Goal: Task Accomplishment & Management: Complete application form

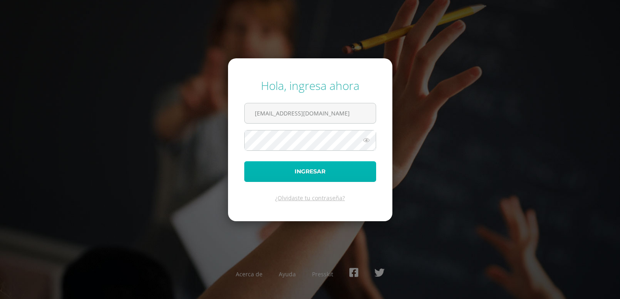
click at [305, 171] on button "Ingresar" at bounding box center [310, 171] width 132 height 21
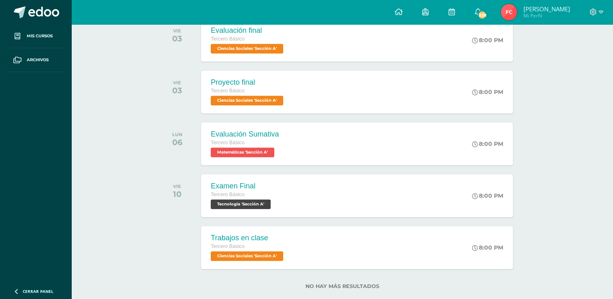
scroll to position [761, 0]
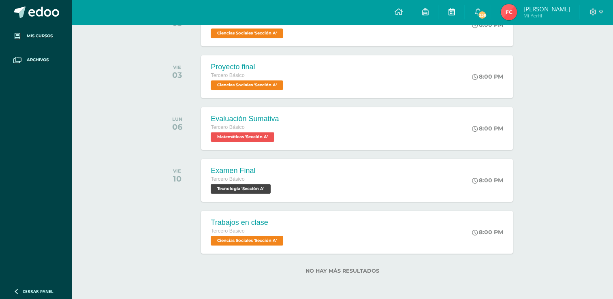
click at [448, 15] on span at bounding box center [451, 12] width 6 height 9
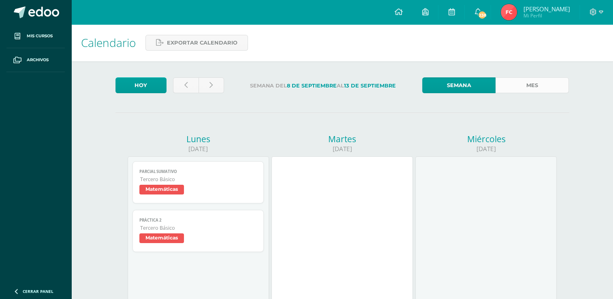
click at [514, 92] on link "Mes" at bounding box center [532, 85] width 73 height 16
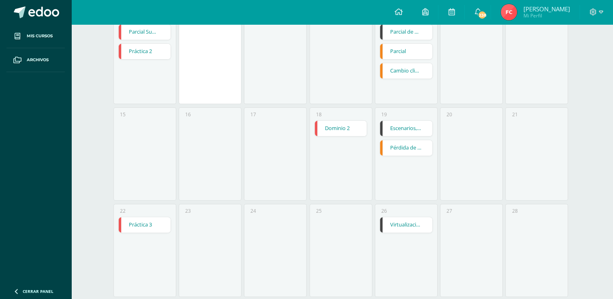
scroll to position [232, 0]
click at [412, 148] on link "Pérdida de biodiversidad" at bounding box center [406, 147] width 52 height 15
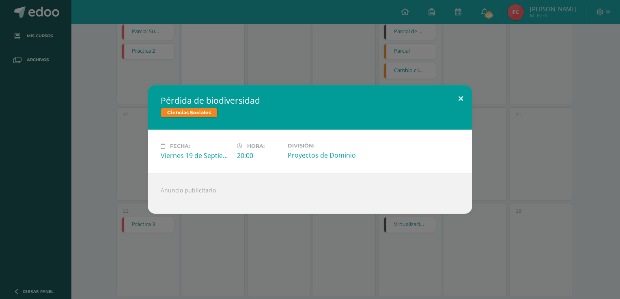
click at [462, 101] on button at bounding box center [460, 99] width 23 height 28
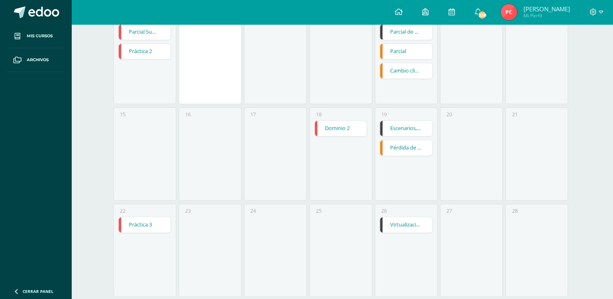
click at [404, 71] on link "Cambio climático" at bounding box center [406, 70] width 52 height 15
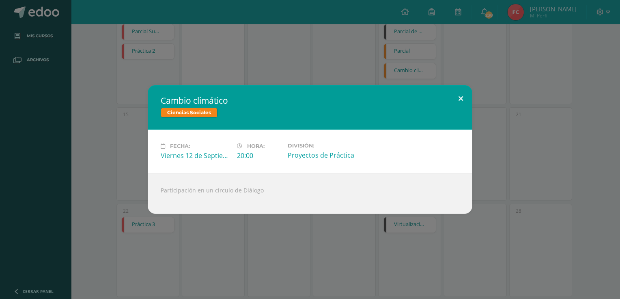
click at [455, 100] on button at bounding box center [460, 99] width 23 height 28
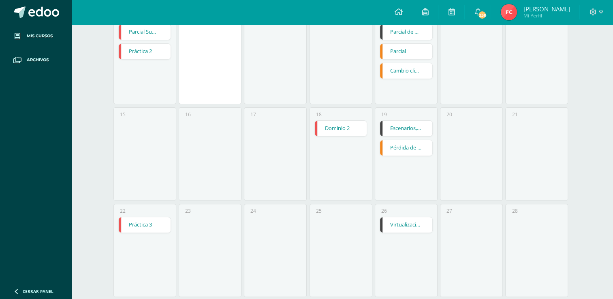
click at [420, 53] on link "Parcial" at bounding box center [406, 51] width 52 height 15
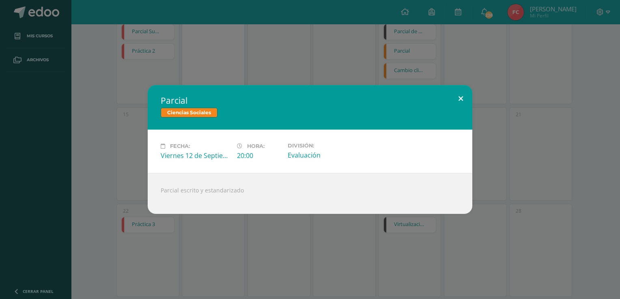
click at [459, 101] on button at bounding box center [460, 99] width 23 height 28
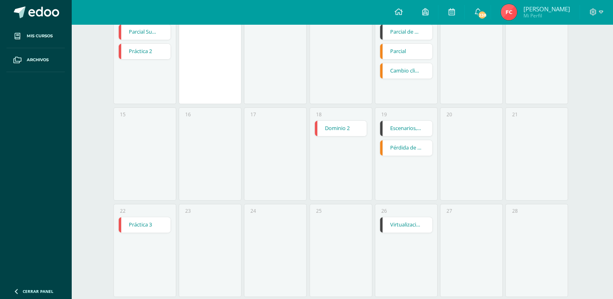
click at [146, 222] on link "Práctica 3" at bounding box center [145, 224] width 52 height 15
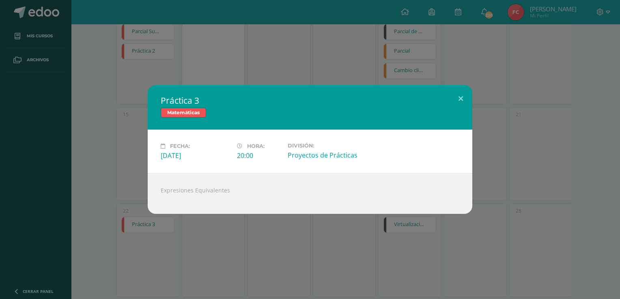
click at [146, 222] on div "Práctica 3 Matemáticas Fecha: Lunes 22 de Septiembre Hora: 20:00 División: Proy…" at bounding box center [310, 149] width 620 height 299
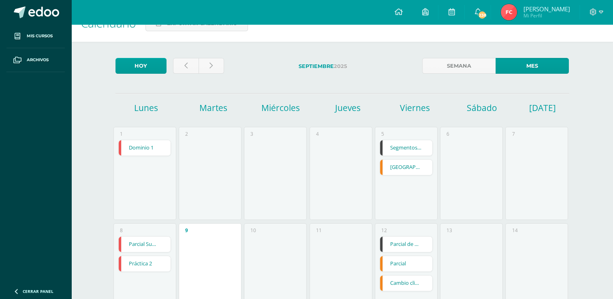
scroll to position [0, 0]
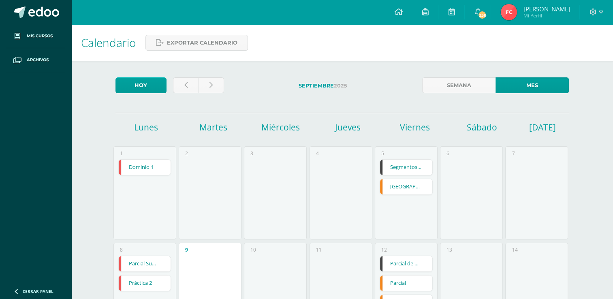
click at [409, 189] on link "Medio Oriente" at bounding box center [406, 186] width 52 height 15
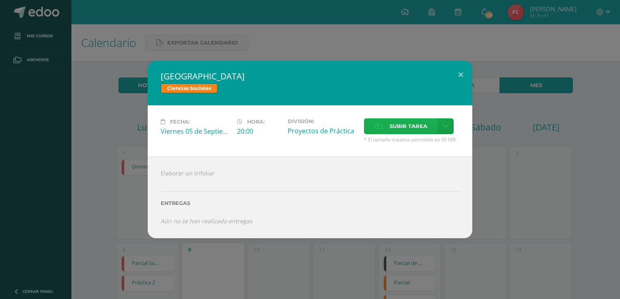
click at [412, 130] on span "Subir tarea" at bounding box center [408, 126] width 38 height 15
click at [0, 0] on input "Subir tarea" at bounding box center [0, 0] width 0 height 0
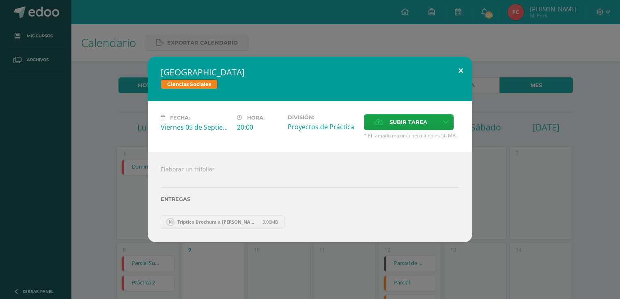
click at [456, 76] on button at bounding box center [460, 71] width 23 height 28
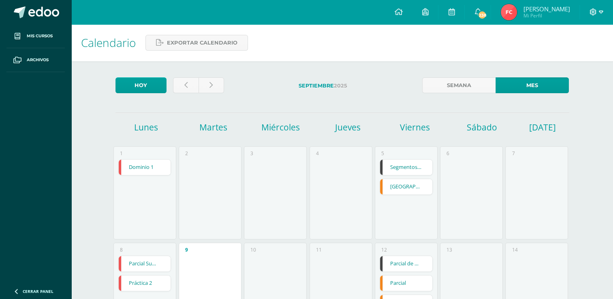
click at [600, 13] on icon at bounding box center [601, 12] width 4 height 7
click at [577, 54] on span "Cerrar sesión" at bounding box center [575, 55] width 36 height 8
